Goal: Task Accomplishment & Management: Use online tool/utility

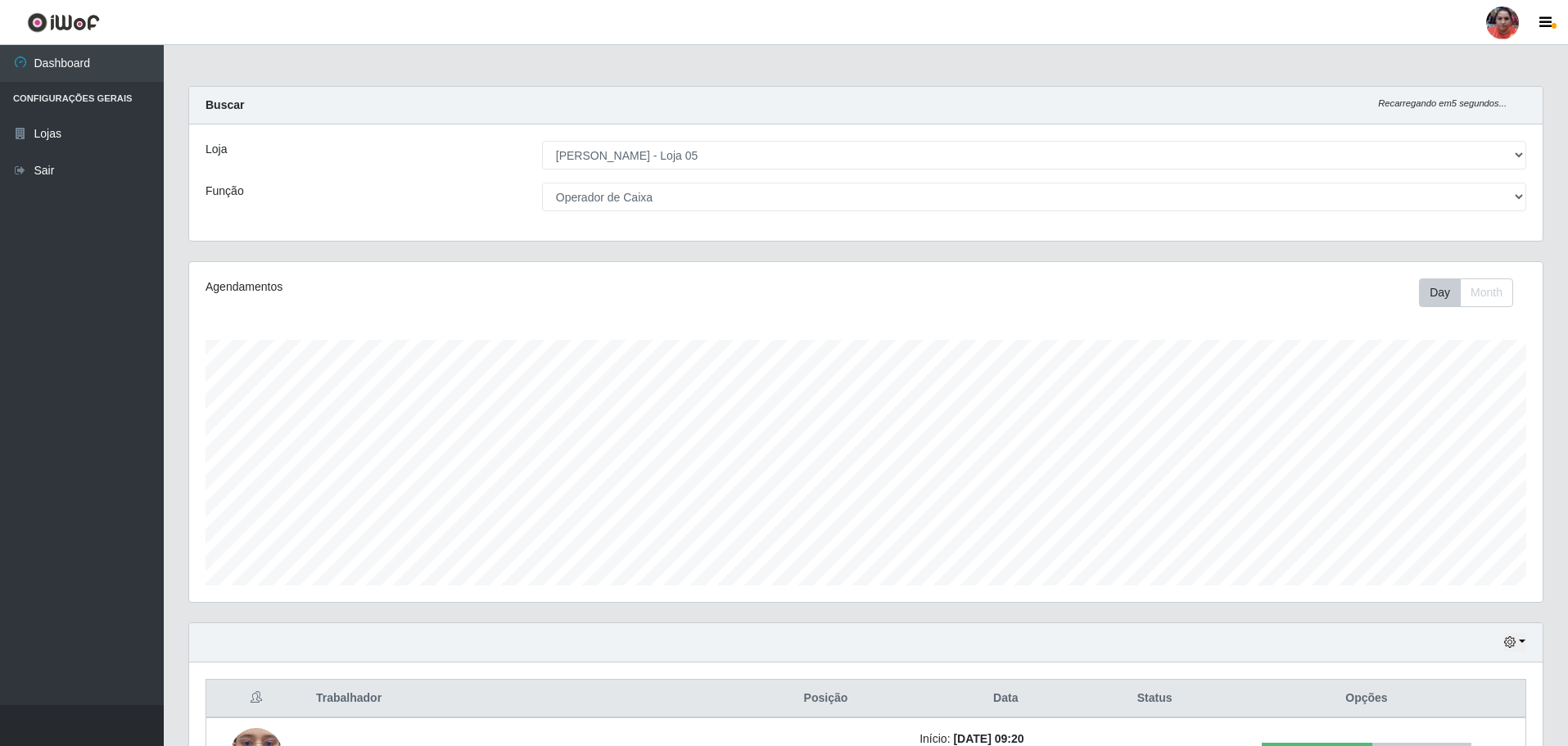
select select "252"
select select "22"
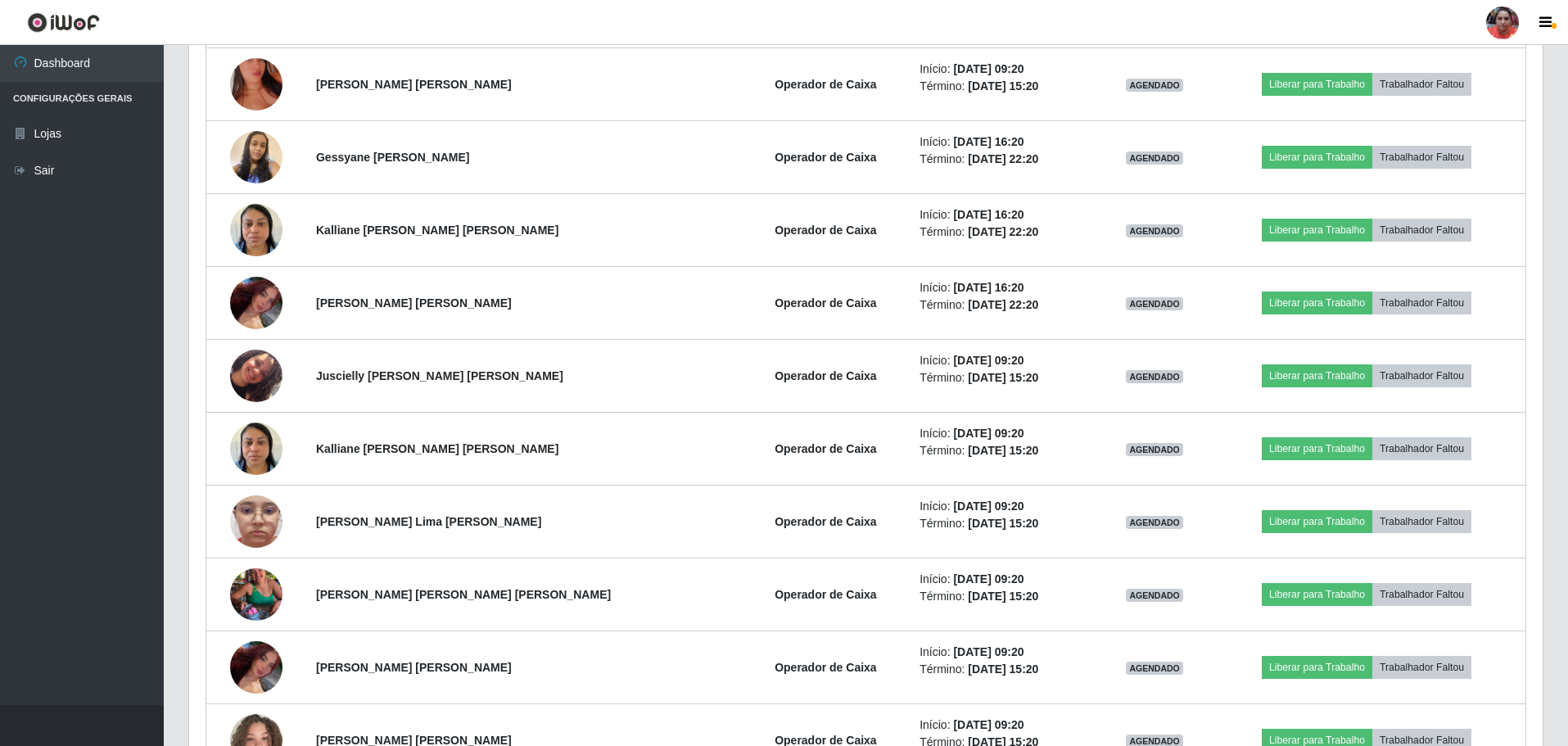
scroll to position [1653, 0]
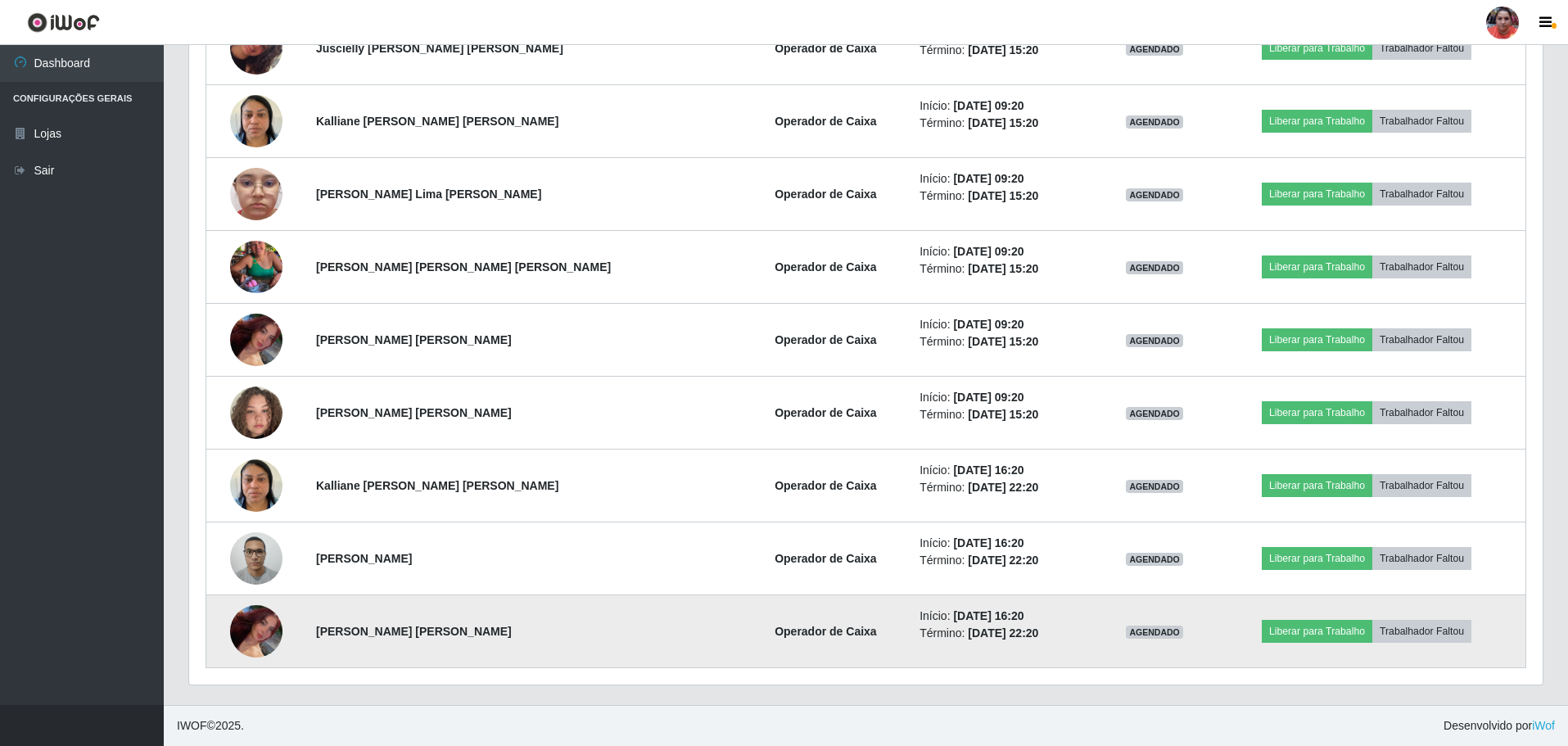
click at [257, 629] on img at bounding box center [256, 631] width 52 height 91
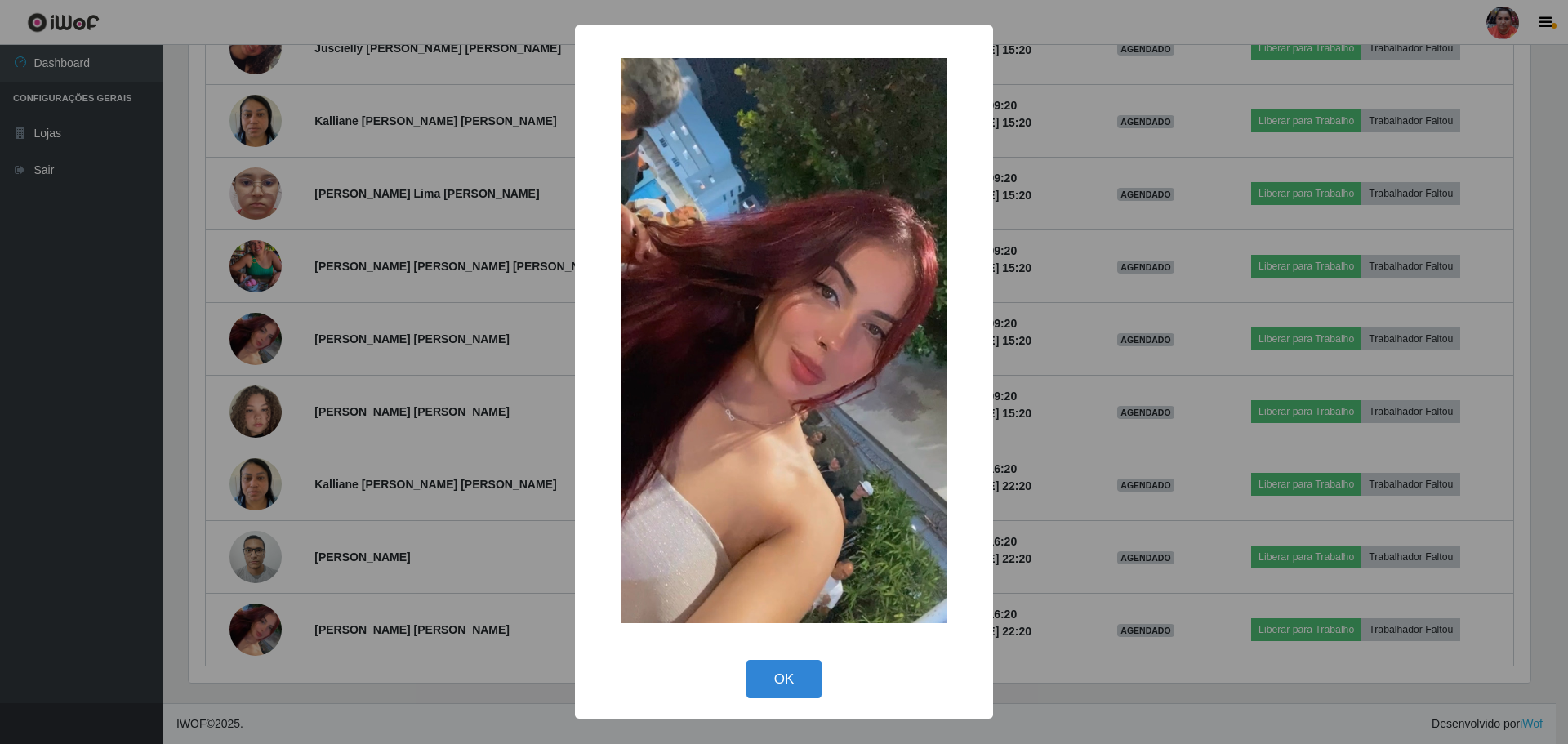
click at [503, 460] on div "× OK Cancel" at bounding box center [784, 372] width 1568 height 744
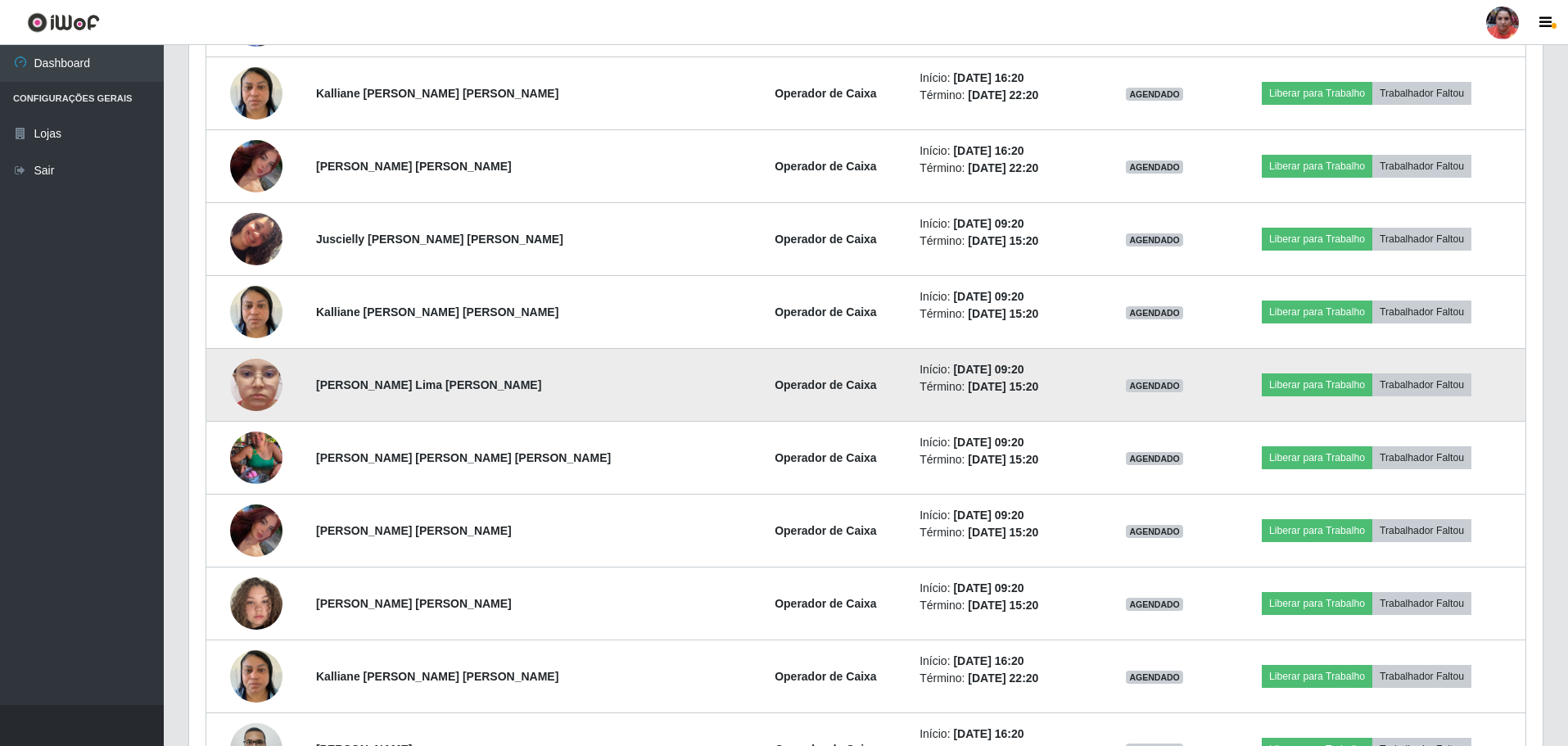
scroll to position [1653, 0]
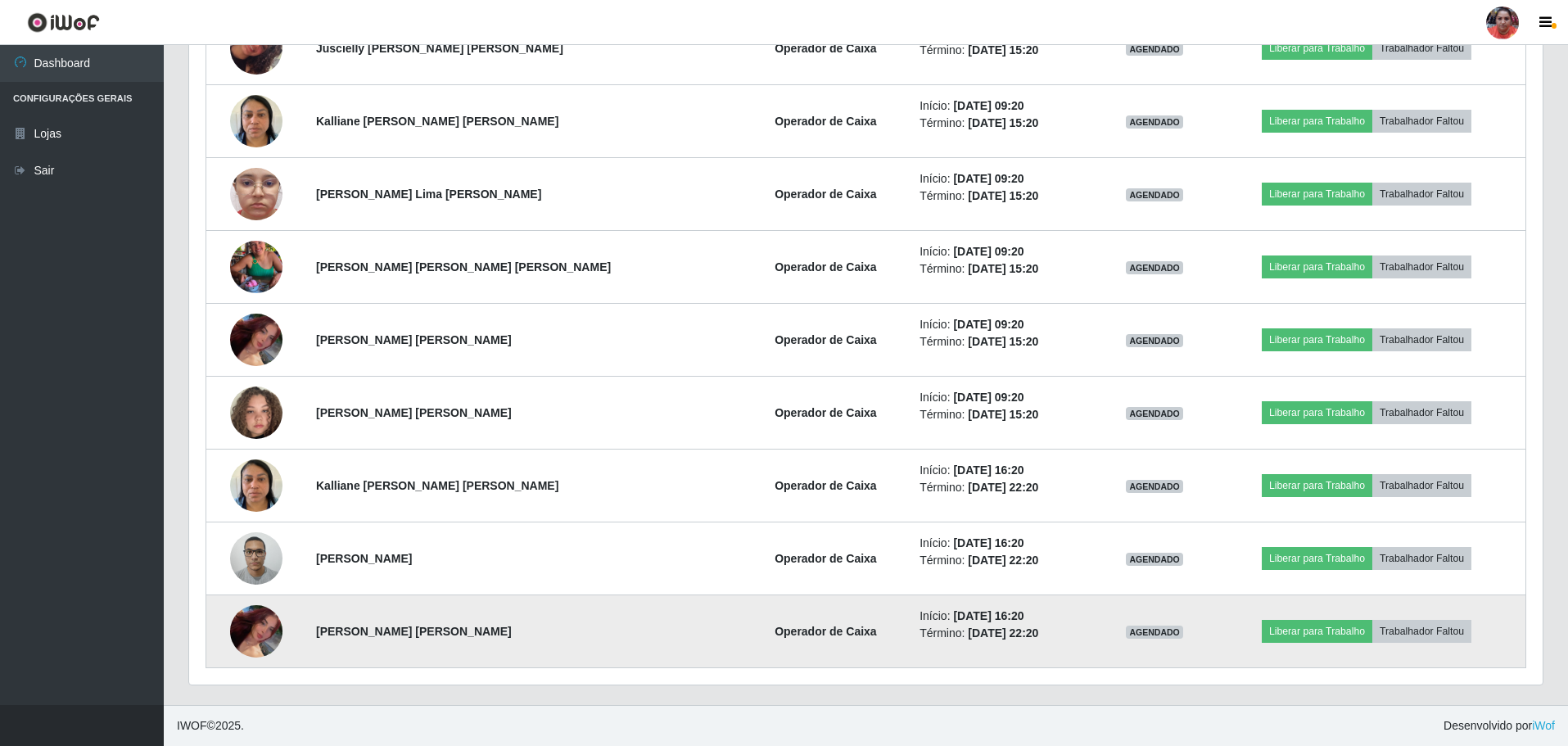
click at [250, 629] on img at bounding box center [256, 631] width 52 height 91
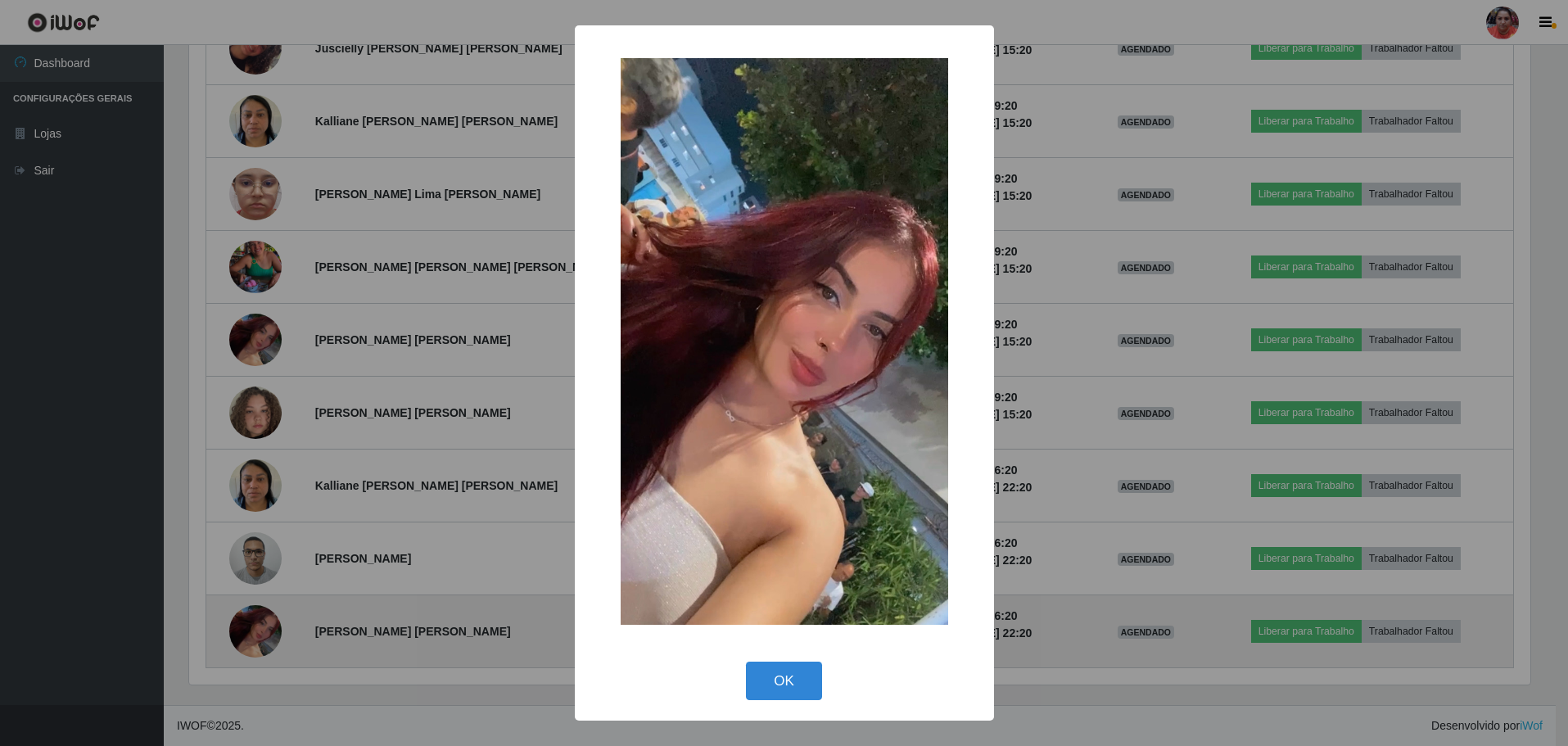
scroll to position [339, 1345]
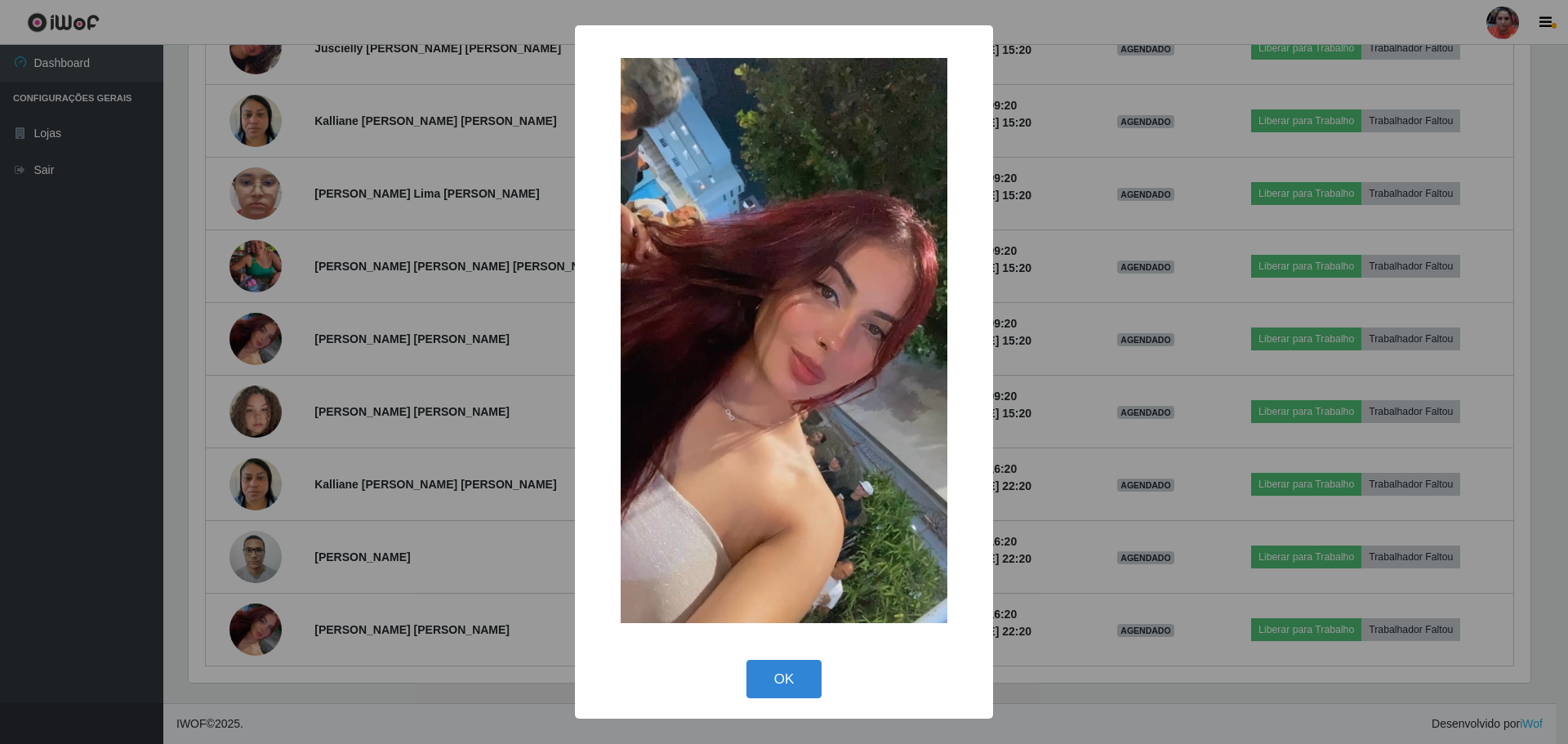
click at [520, 436] on div "× OK Cancel" at bounding box center [784, 372] width 1568 height 744
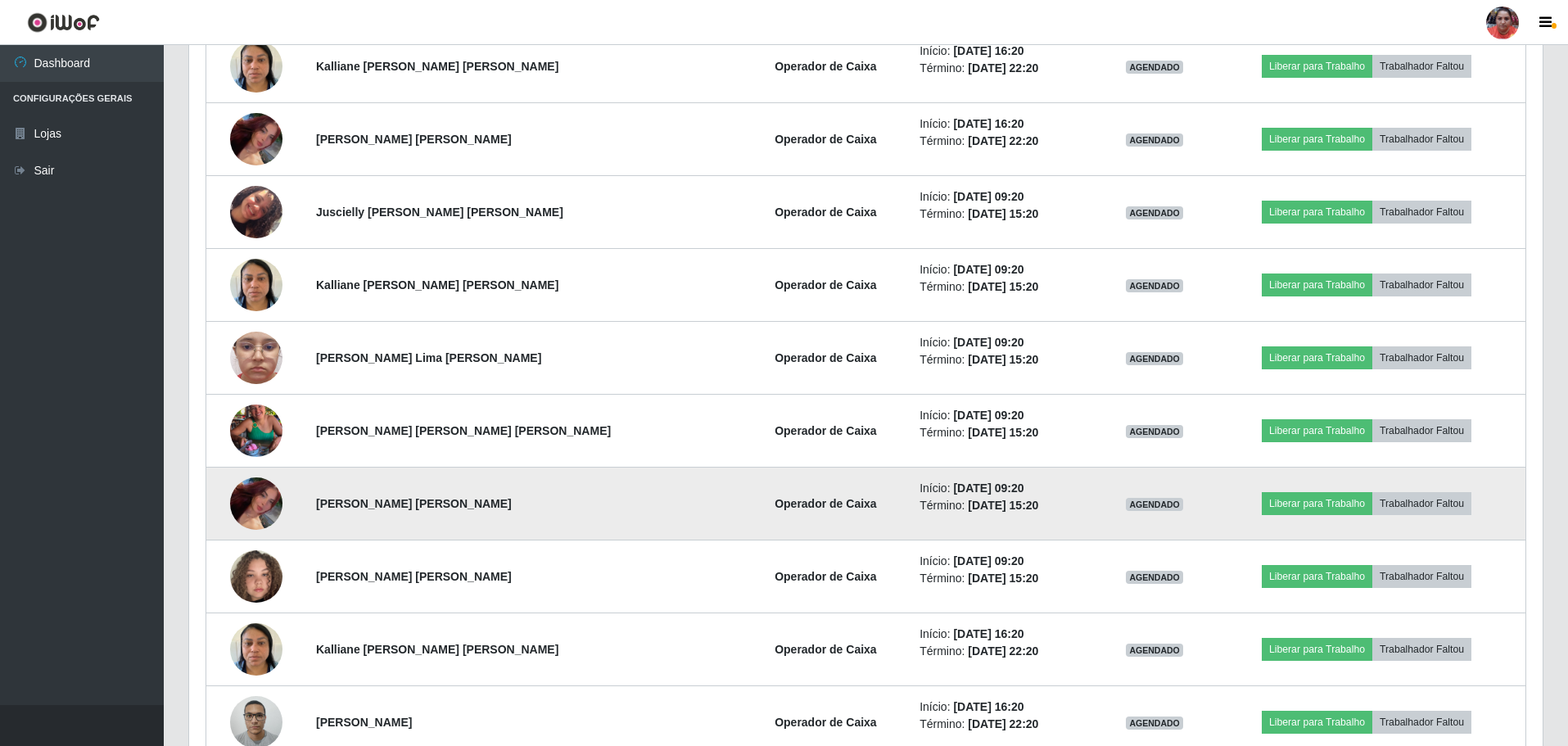
scroll to position [1653, 0]
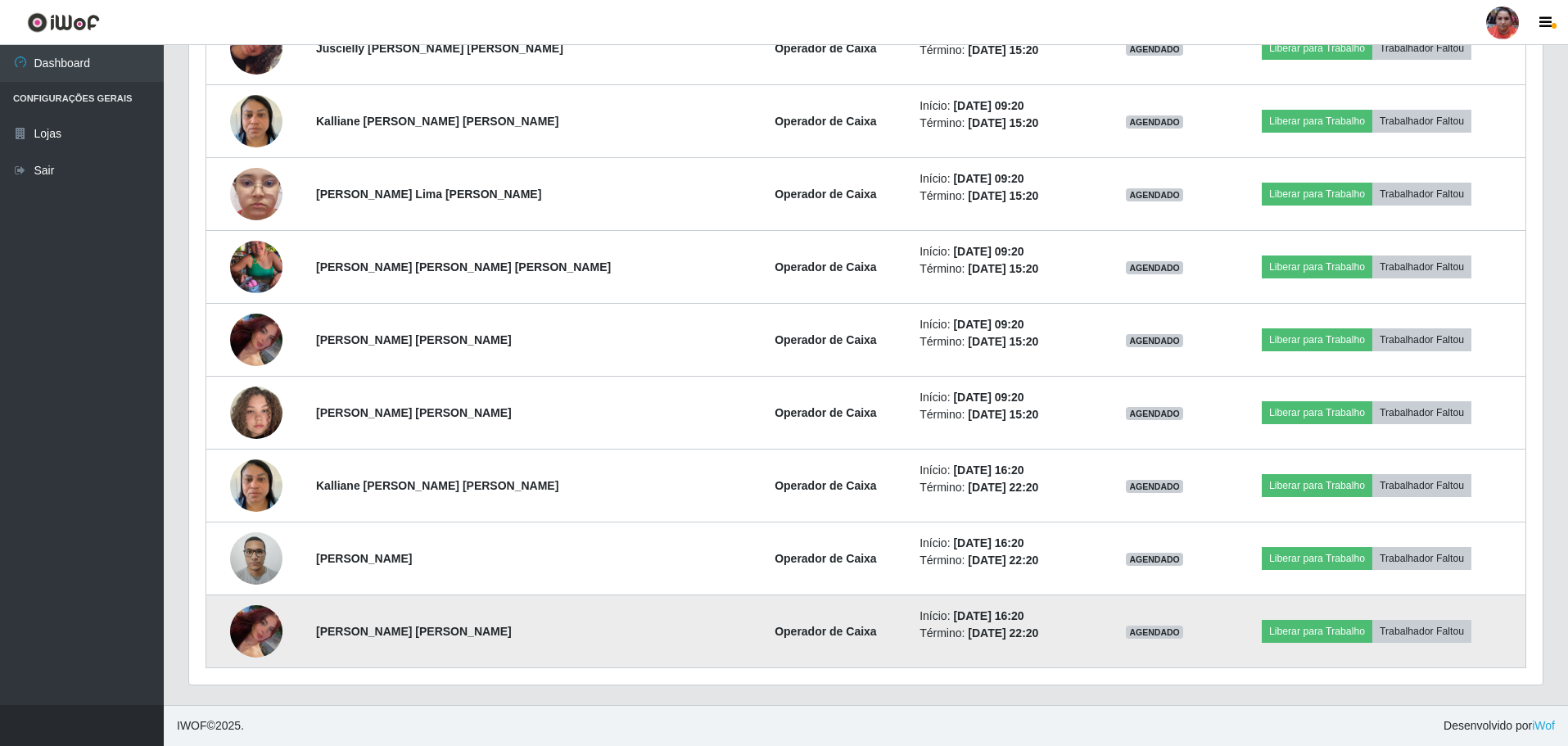
click at [259, 629] on img at bounding box center [256, 631] width 52 height 91
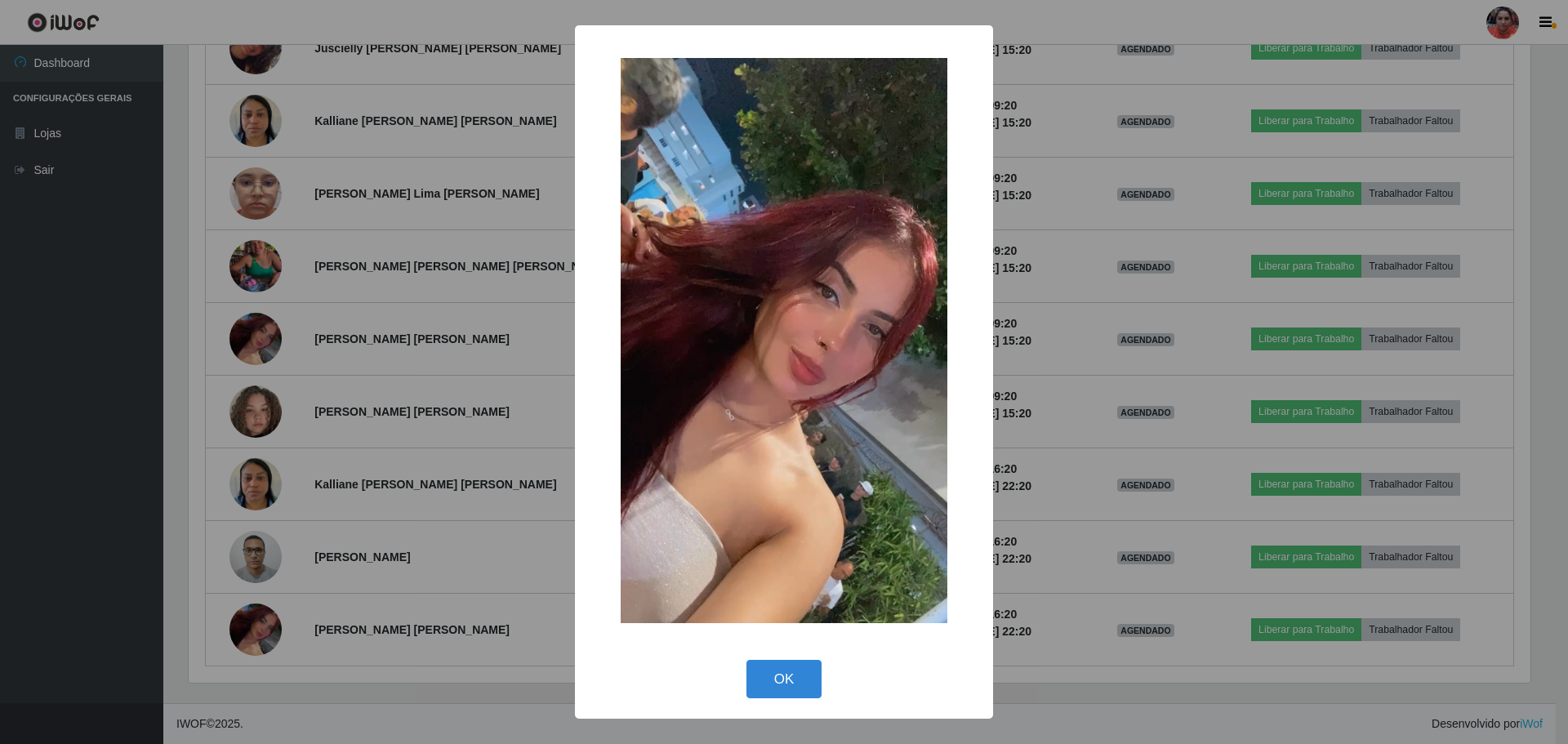
click at [1067, 375] on div "× OK Cancel" at bounding box center [784, 372] width 1568 height 744
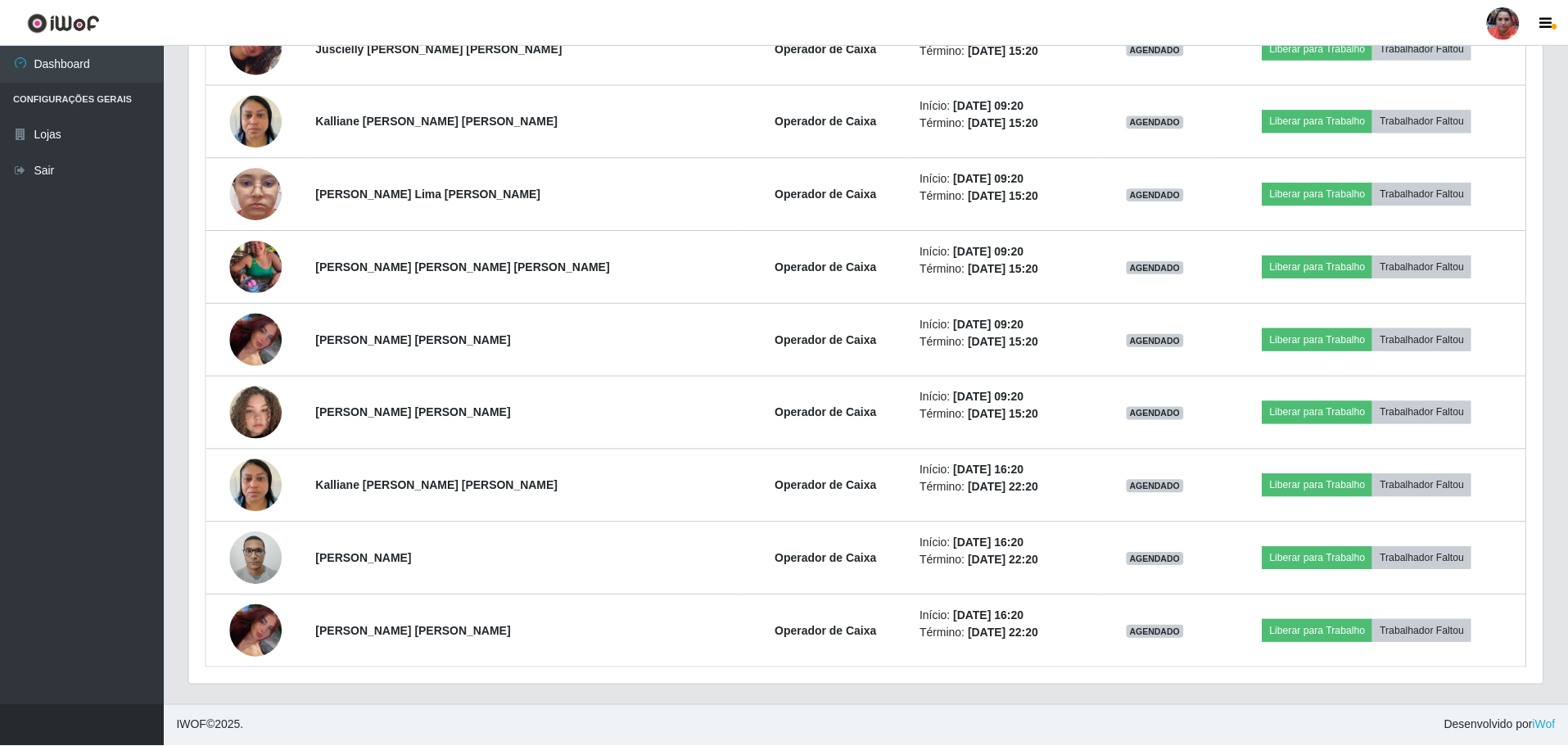
scroll to position [339, 1353]
click at [66, 162] on link "Sair" at bounding box center [81, 171] width 164 height 37
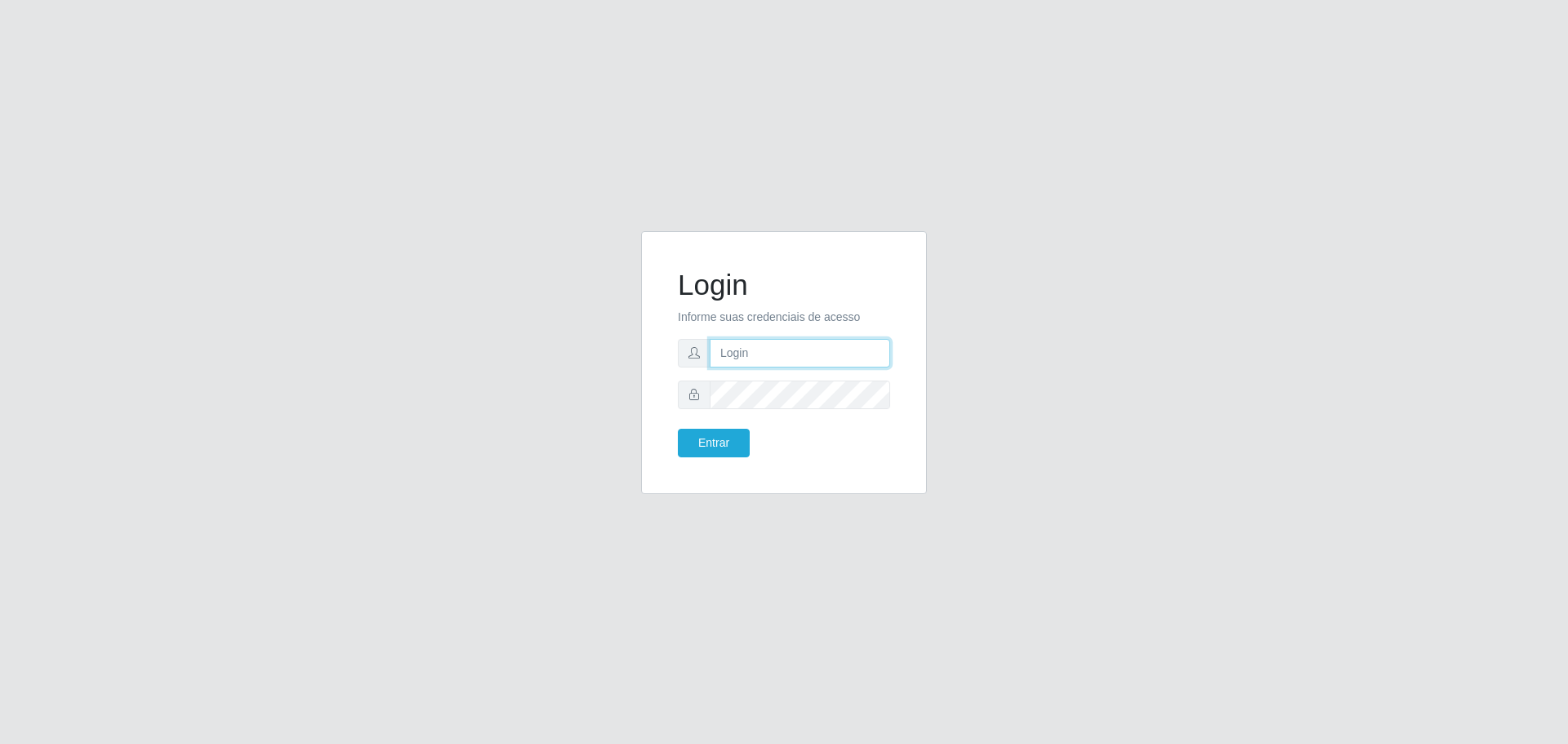
type input "[EMAIL_ADDRESS][DOMAIN_NAME]"
